Goal: Information Seeking & Learning: Understand process/instructions

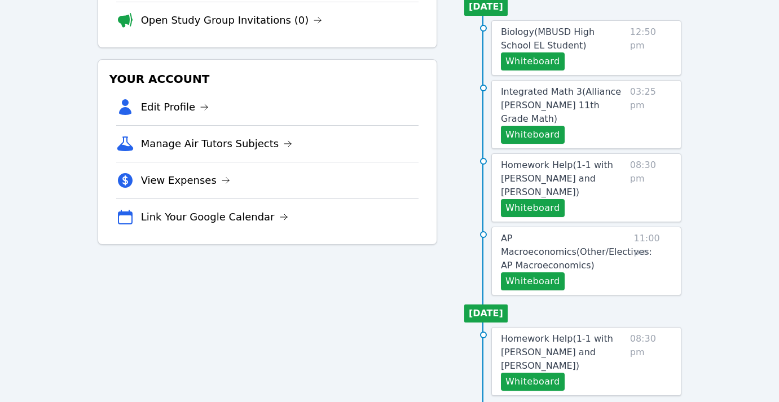
scroll to position [196, 0]
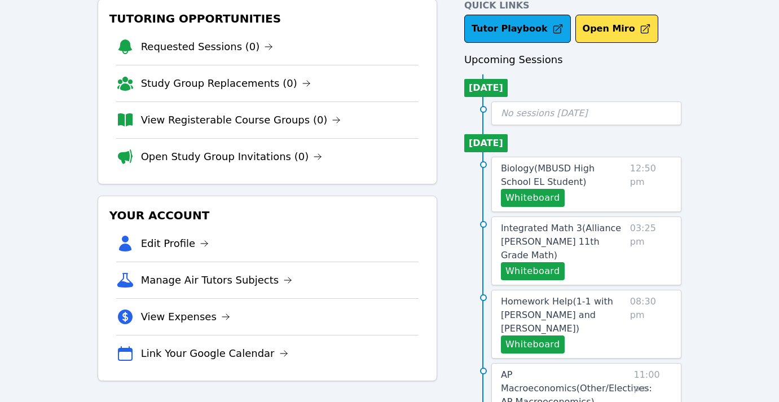
scroll to position [186, 0]
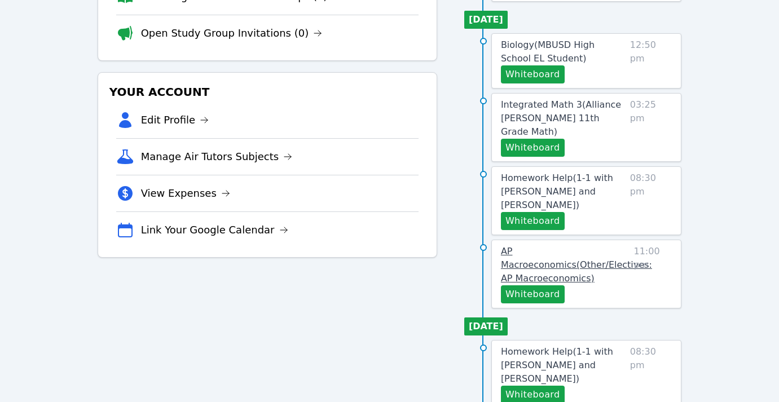
click at [537, 246] on span "AP Macroeconomics ( Other/Electives: AP Macroeconomics )" at bounding box center [576, 265] width 151 height 38
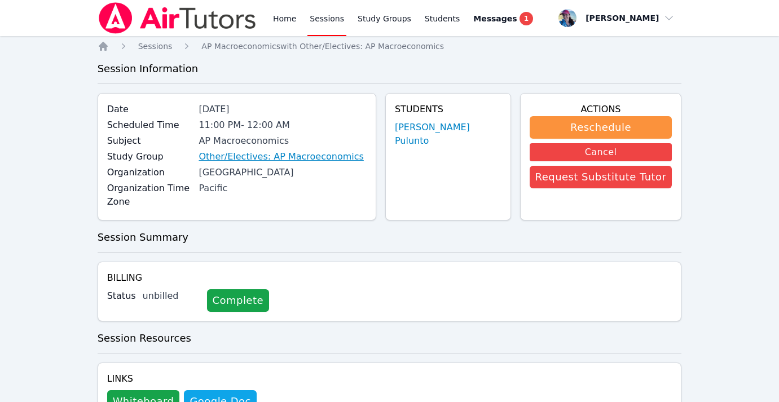
click at [310, 154] on link "Other/Electives: AP Macroeconomics" at bounding box center [281, 157] width 165 height 14
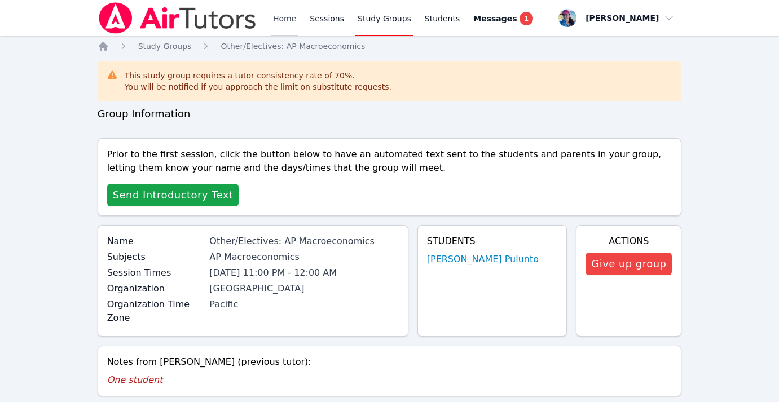
click at [273, 20] on link "Home" at bounding box center [285, 18] width 28 height 36
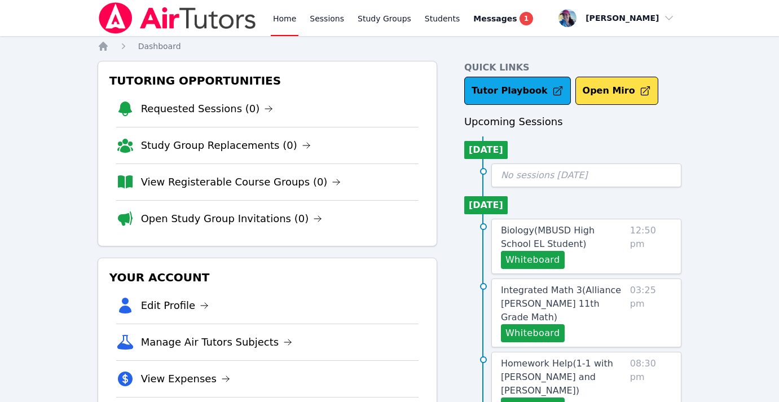
scroll to position [134, 0]
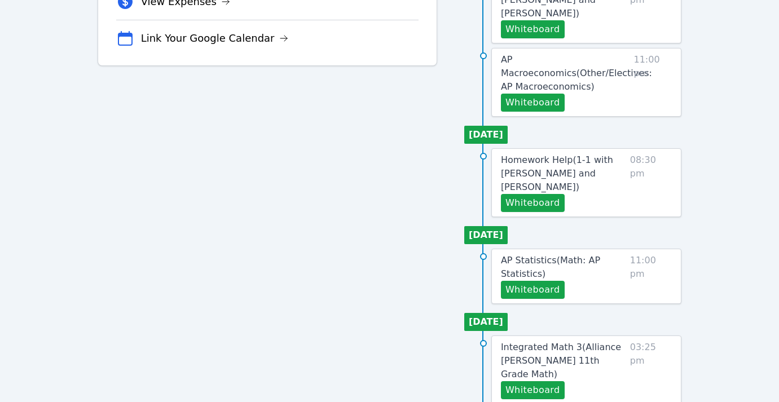
scroll to position [440, 0]
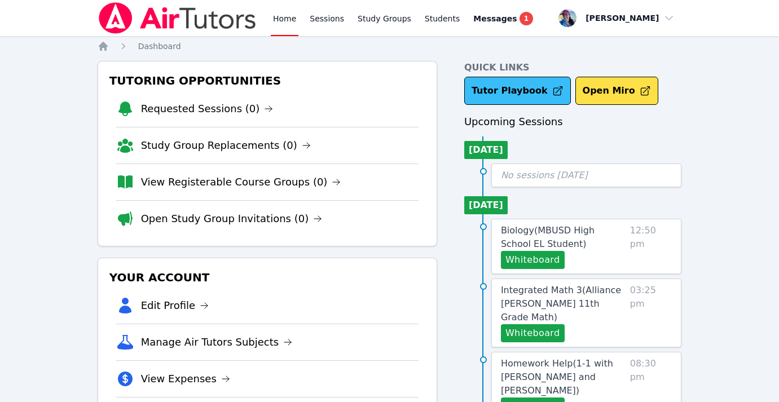
click at [537, 94] on link "Tutor Playbook" at bounding box center [517, 91] width 107 height 28
